Goal: Find specific page/section: Find specific page/section

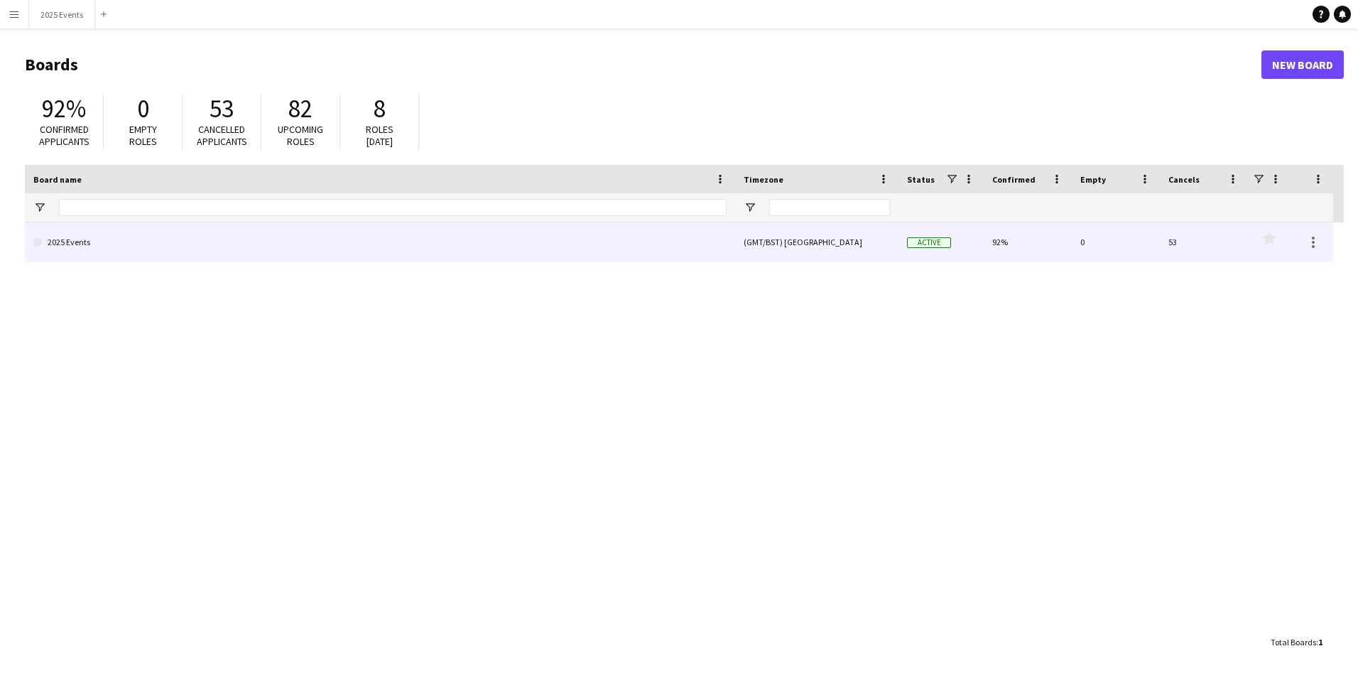
click at [150, 232] on link "2025 Events" at bounding box center [379, 242] width 693 height 40
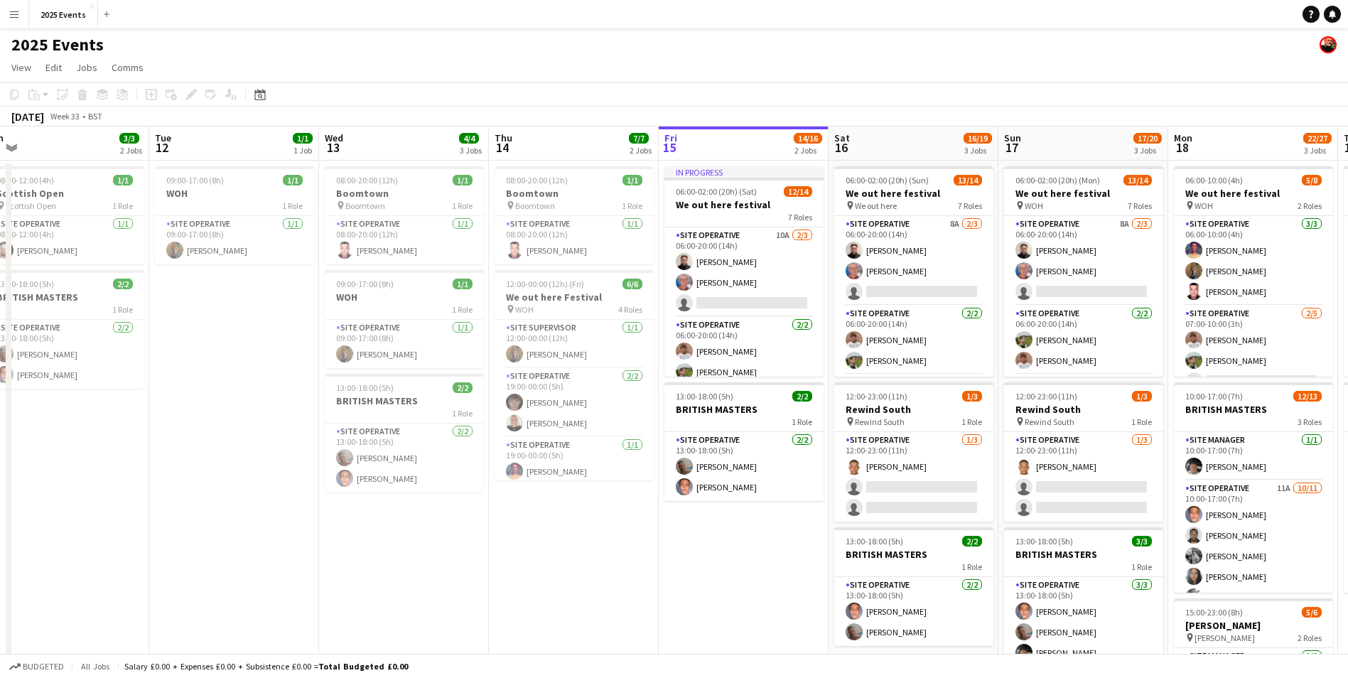
scroll to position [0, 529]
drag, startPoint x: 307, startPoint y: 578, endPoint x: 796, endPoint y: 574, distance: 489.5
click at [796, 574] on app-calendar-viewport "Fri 8 2/2 1 Job Sat 9 Sun 10 Mon 11 3/3 2 Jobs Tue 12 1/1 1 Job Wed 13 4/4 3 Jo…" at bounding box center [674, 481] width 1348 height 710
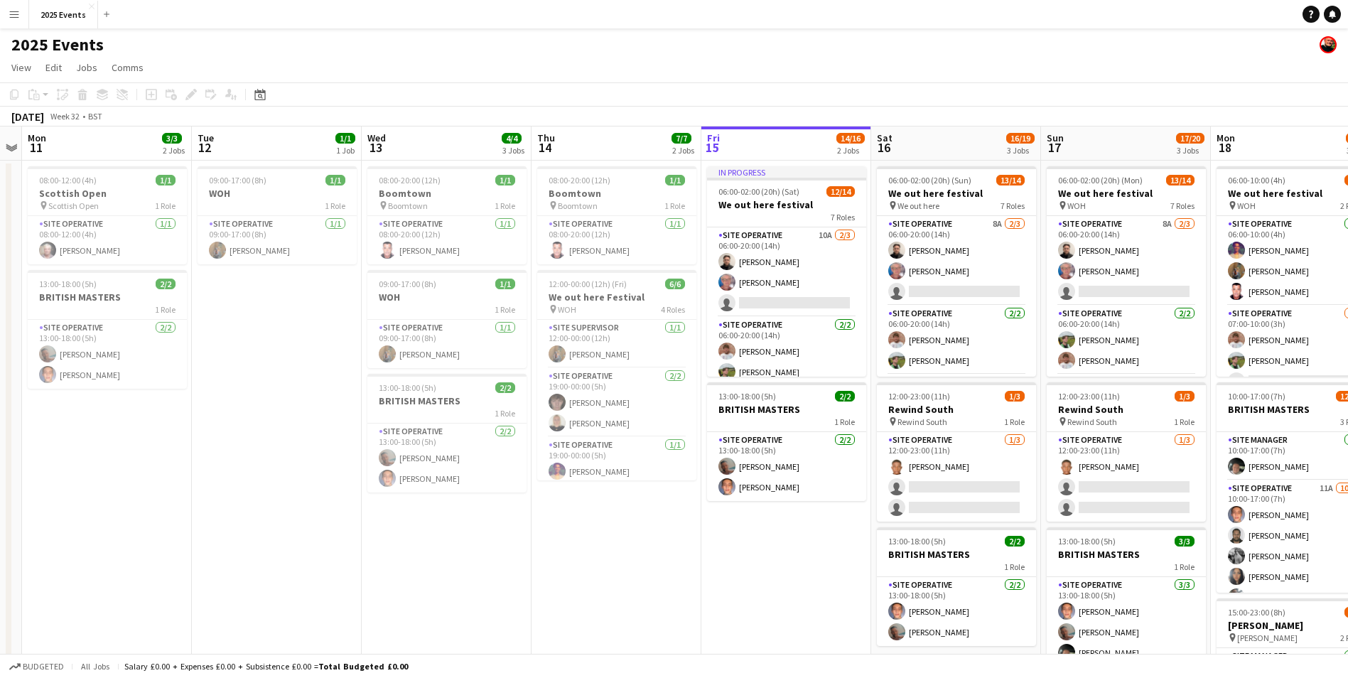
scroll to position [0, 497]
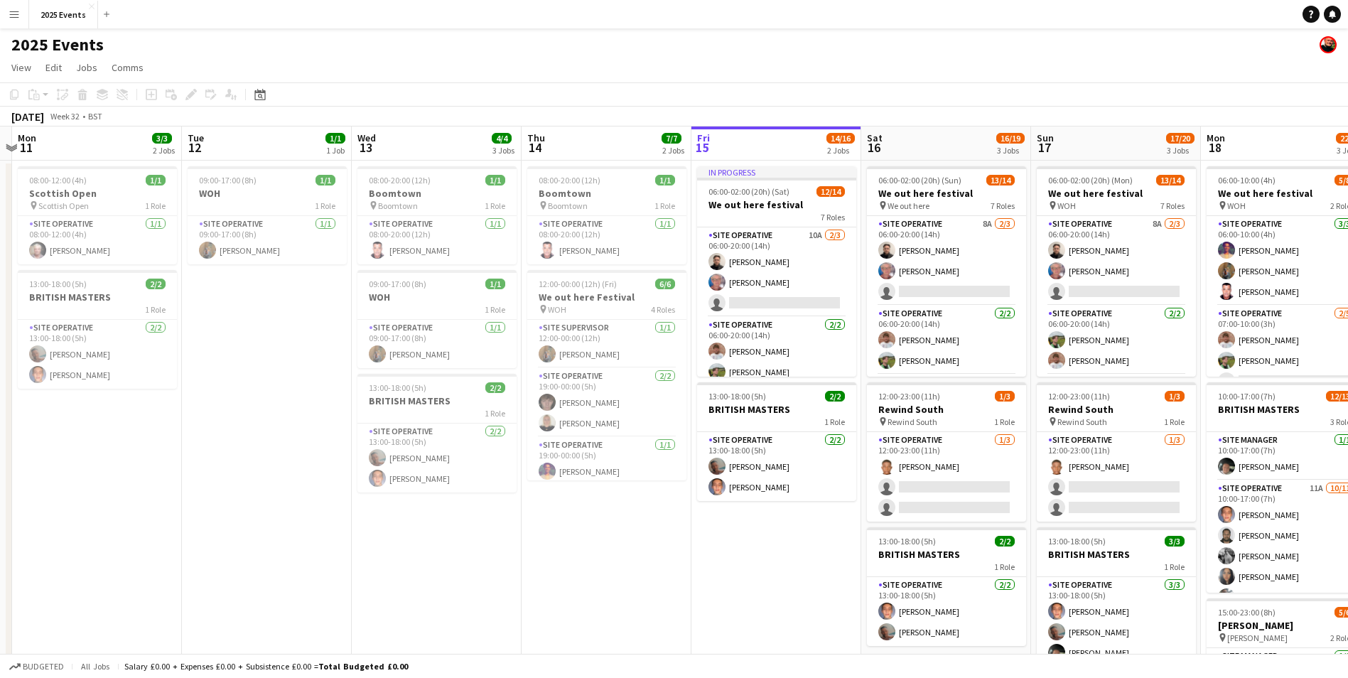
drag, startPoint x: 485, startPoint y: 561, endPoint x: 517, endPoint y: 575, distance: 34.7
click at [517, 575] on app-calendar-viewport "Fri 8 2/2 1 Job Sat 9 Sun 10 Mon 11 3/3 2 Jobs Tue 12 1/1 1 Job Wed 13 4/4 3 Jo…" at bounding box center [674, 481] width 1348 height 710
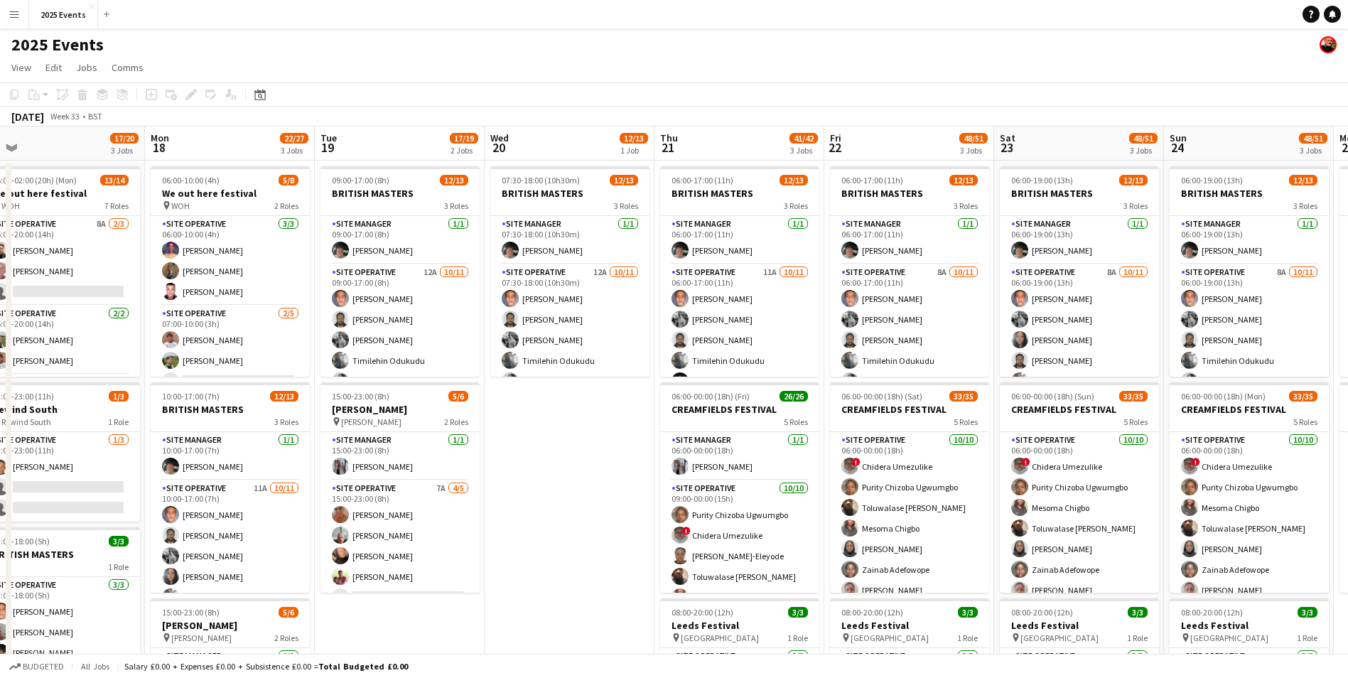
scroll to position [0, 512]
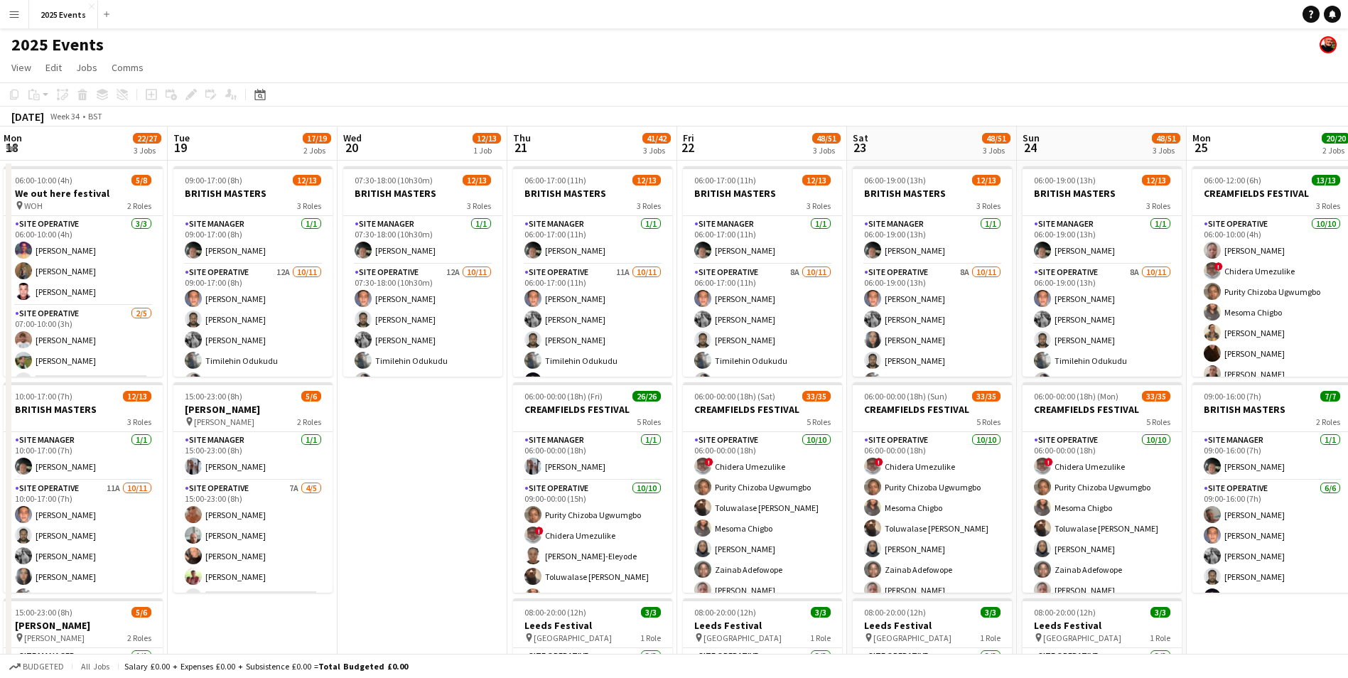
drag, startPoint x: 1140, startPoint y: 479, endPoint x: 53, endPoint y: 526, distance: 1088.1
click at [53, 526] on app-calendar-viewport "Fri 15 14/16 2 Jobs Sat 16 16/19 3 Jobs Sun 17 17/20 3 Jobs Mon 18 22/27 3 Jobs…" at bounding box center [674, 481] width 1348 height 710
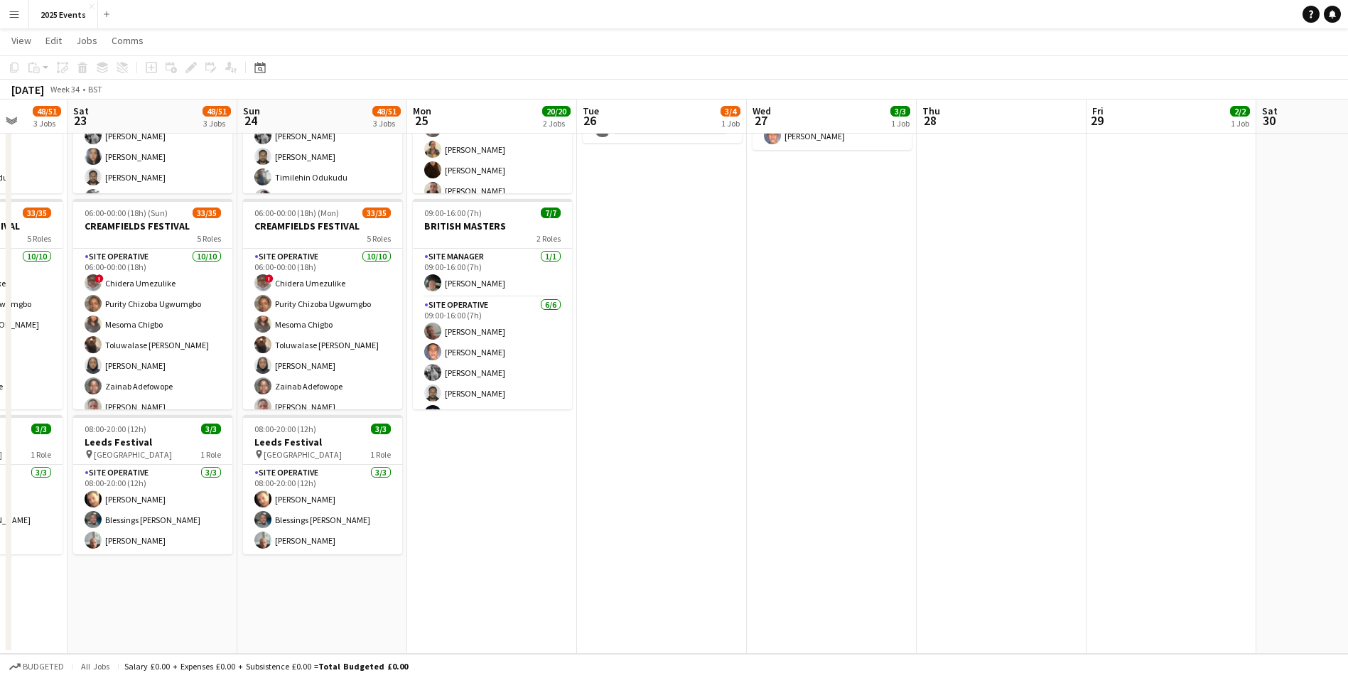
scroll to position [0, 466]
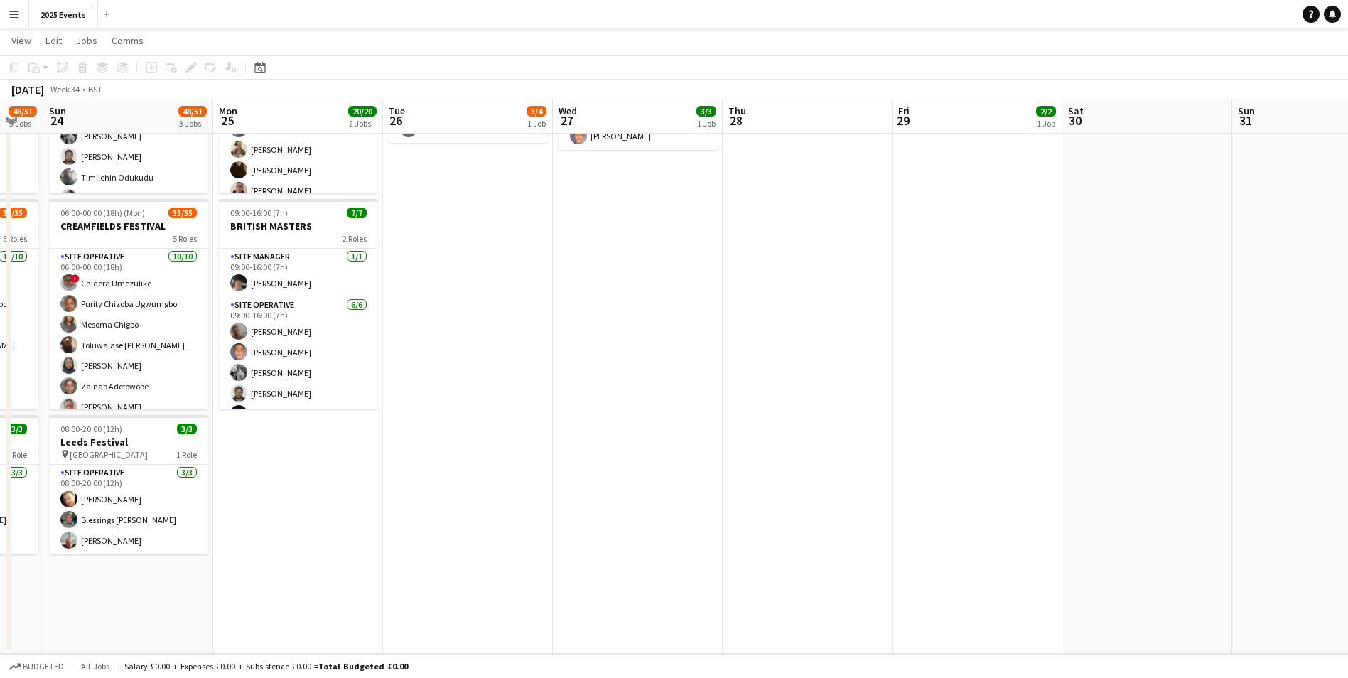
drag, startPoint x: 1293, startPoint y: 567, endPoint x: 320, endPoint y: 626, distance: 975.1
click at [320, 626] on app-calendar-viewport "Thu 21 41/42 3 Jobs Fri 22 48/51 3 Jobs Sat 23 48/51 3 Jobs Sun 24 48/51 3 Jobs…" at bounding box center [674, 264] width 1348 height 780
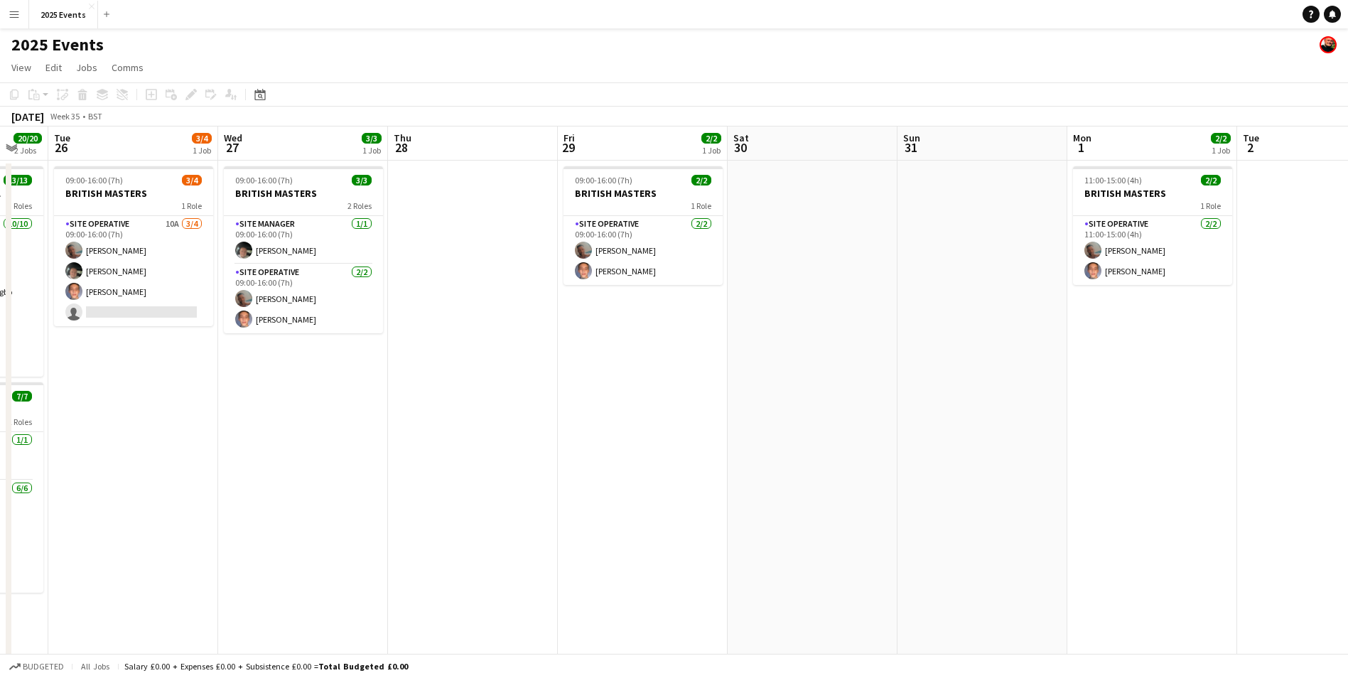
scroll to position [0, 469]
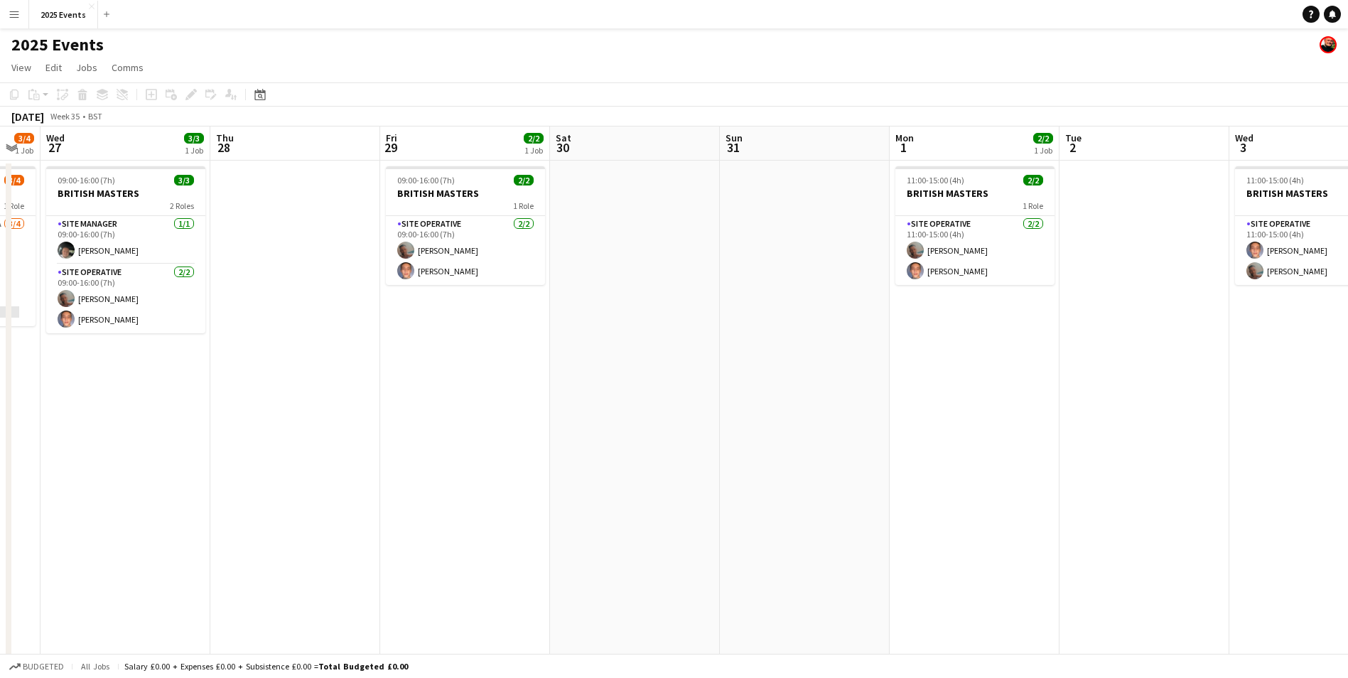
drag, startPoint x: 833, startPoint y: 529, endPoint x: 320, endPoint y: 550, distance: 512.7
click at [320, 550] on app-calendar-viewport "Sun 24 48/51 3 Jobs Mon 25 20/20 2 Jobs Tue 26 3/4 1 Job Wed 27 3/3 1 Job Thu 2…" at bounding box center [674, 481] width 1348 height 710
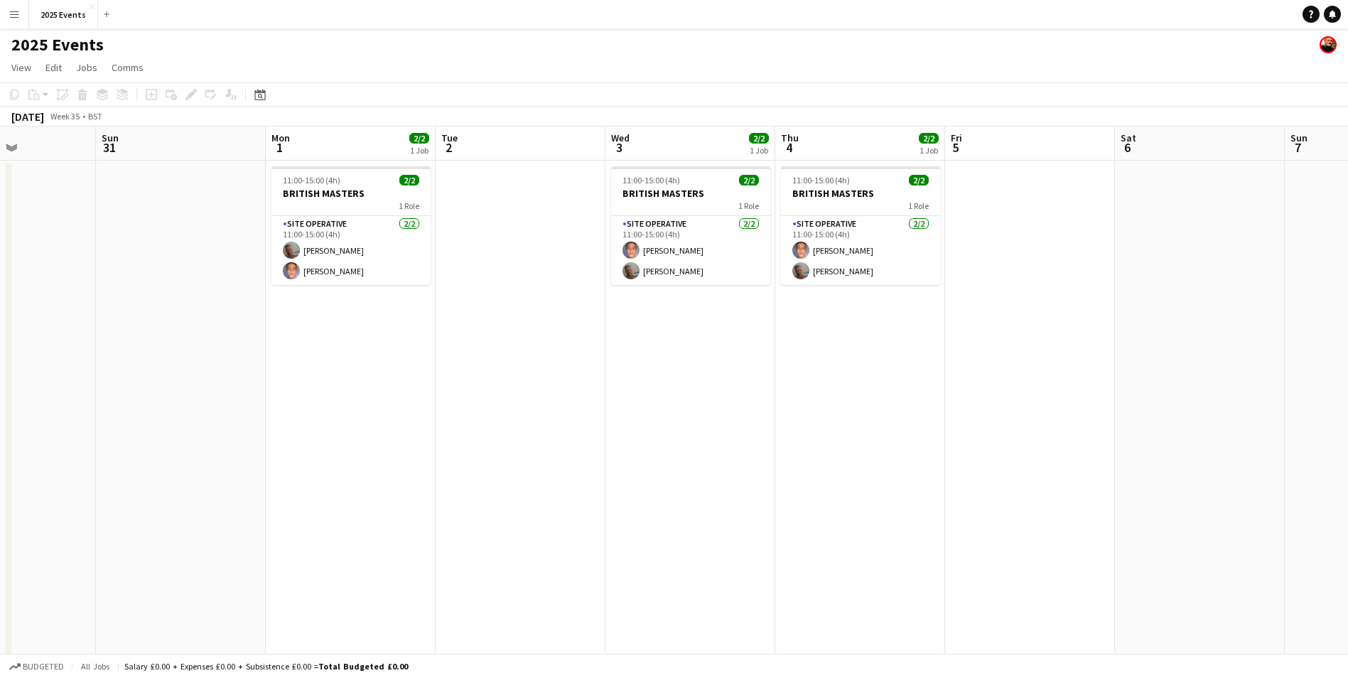
scroll to position [0, 416]
drag, startPoint x: 939, startPoint y: 528, endPoint x: 313, endPoint y: 546, distance: 626.2
click at [313, 546] on app-calendar-viewport "Thu 28 Fri 29 2/2 1 Job Sat 30 Sun 31 Mon 1 2/2 1 Job Tue 2 Wed 3 2/2 1 Job Thu…" at bounding box center [674, 481] width 1348 height 710
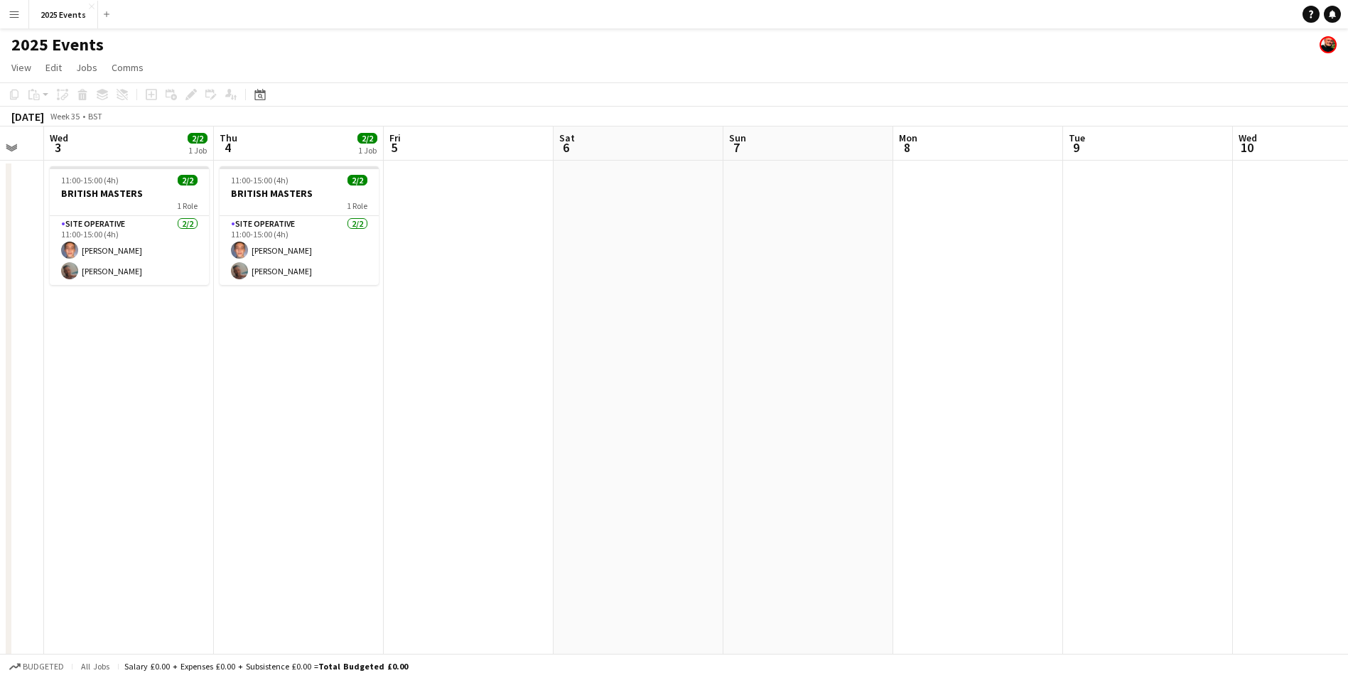
scroll to position [0, 466]
drag, startPoint x: 867, startPoint y: 521, endPoint x: 308, endPoint y: 558, distance: 561.1
click at [308, 558] on app-calendar-viewport "Sun 31 Mon 1 2/2 1 Job Tue 2 Wed 3 2/2 1 Job Thu 4 2/2 1 Job Fri 5 Sat 6 Sun 7 …" at bounding box center [674, 481] width 1348 height 710
